Goal: Register for event/course

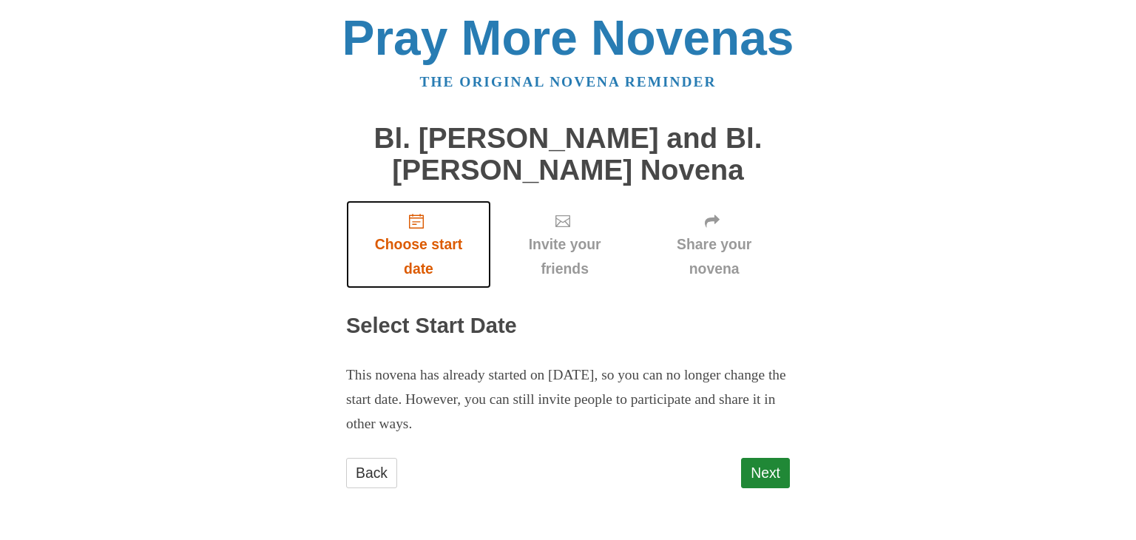
click at [411, 235] on span "Choose start date" at bounding box center [418, 256] width 115 height 49
click at [420, 227] on icon "Choose start date" at bounding box center [416, 221] width 15 height 15
click at [422, 252] on span "Choose start date" at bounding box center [418, 256] width 115 height 49
click at [767, 471] on link "Next" at bounding box center [765, 473] width 49 height 30
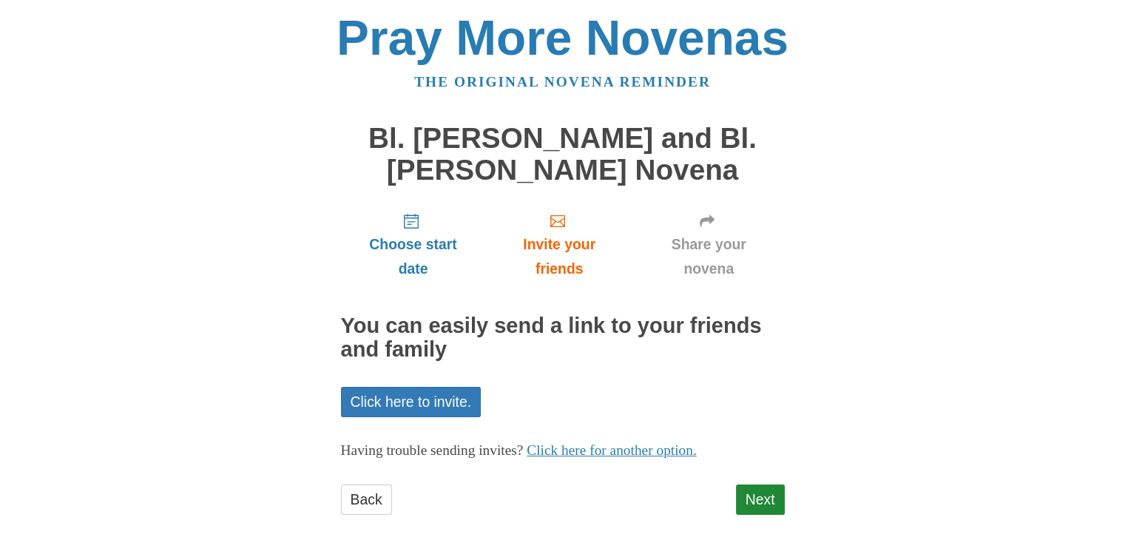
scroll to position [18, 0]
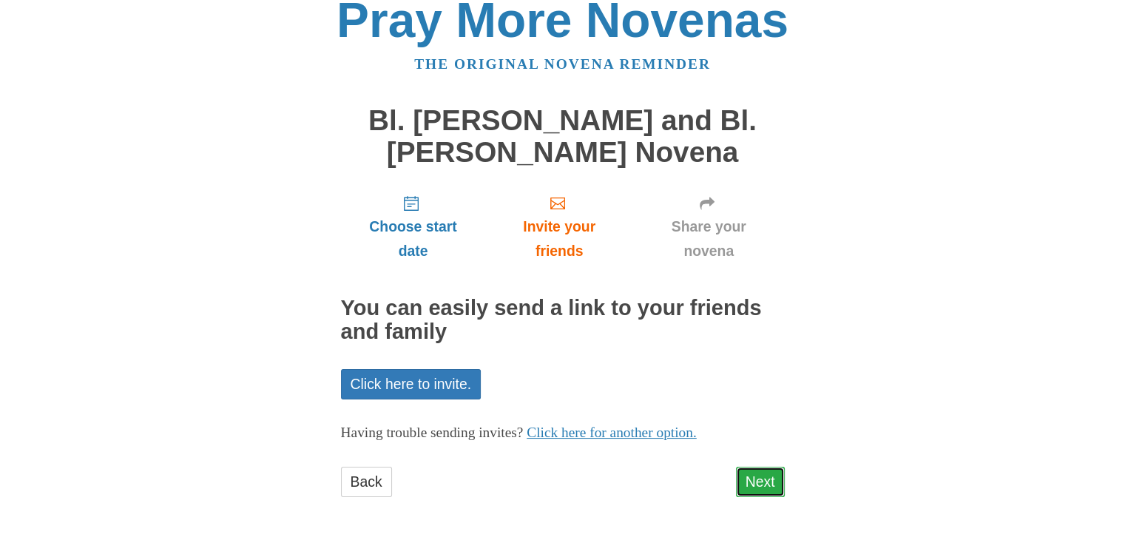
click at [772, 486] on link "Next" at bounding box center [760, 482] width 49 height 30
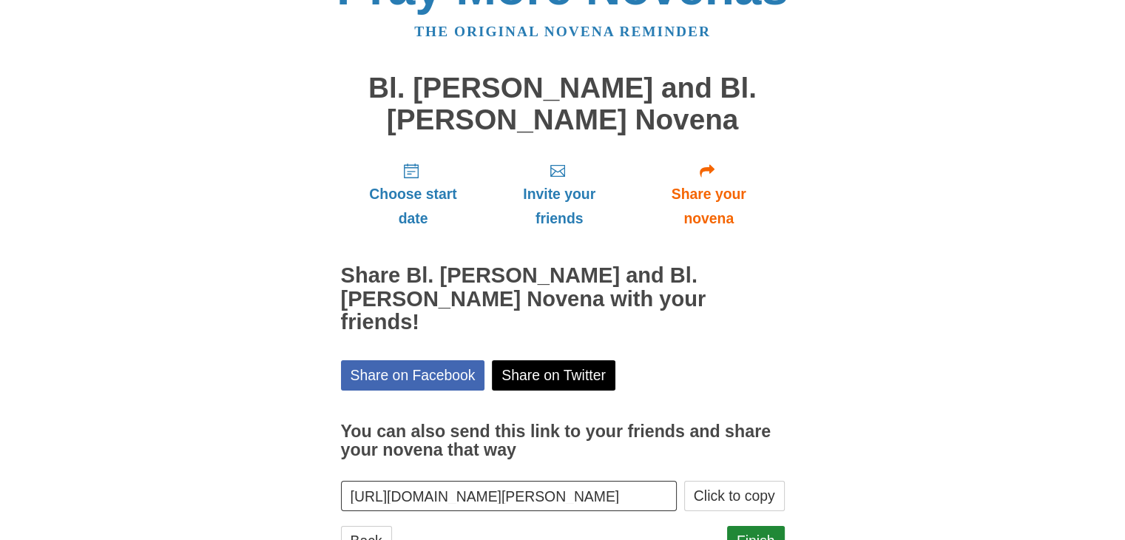
scroll to position [85, 0]
